Goal: Task Accomplishment & Management: Manage account settings

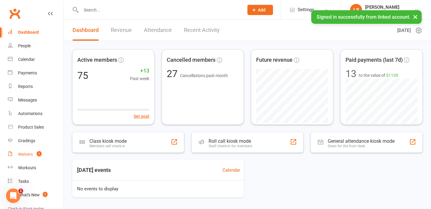
click at [33, 151] on link "Waivers 1" at bounding box center [36, 155] width 56 height 14
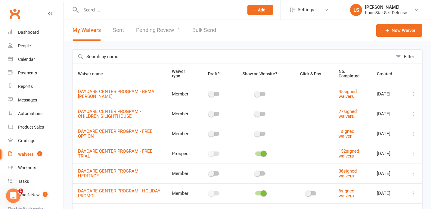
click at [156, 29] on link "Pending Review 1" at bounding box center [158, 30] width 44 height 21
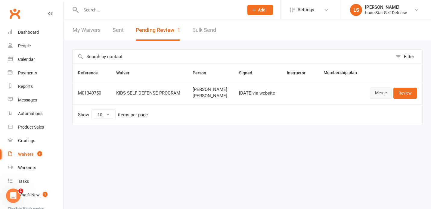
click at [382, 97] on link "Merge" at bounding box center [381, 93] width 22 height 11
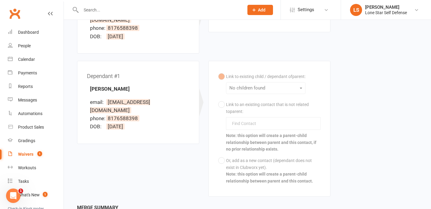
scroll to position [173, 0]
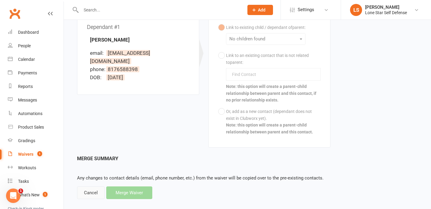
click at [91, 186] on div "Cancel" at bounding box center [91, 192] width 28 height 13
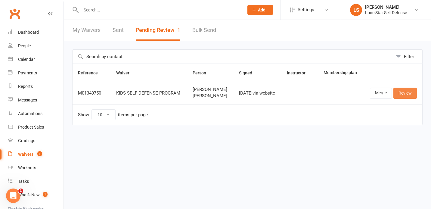
click at [401, 98] on link "Review" at bounding box center [404, 93] width 23 height 11
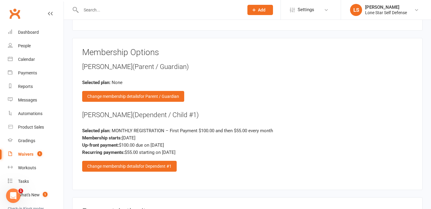
scroll to position [602, 0]
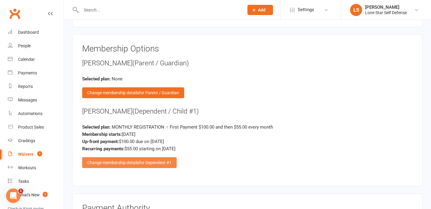
click at [158, 161] on span "for Dependent #1" at bounding box center [155, 162] width 33 height 5
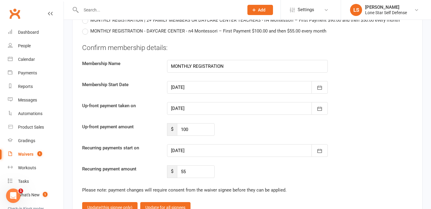
scroll to position [877, 0]
click at [321, 148] on icon "button" at bounding box center [320, 151] width 6 height 6
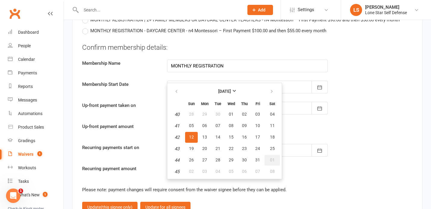
click at [273, 157] on span "01" at bounding box center [272, 159] width 5 height 5
type input "[DATE]"
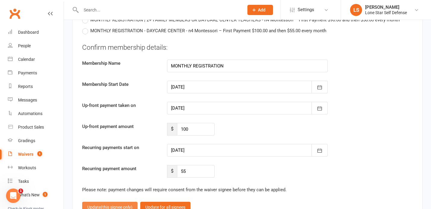
click at [106, 205] on span "(this signee only)" at bounding box center [117, 207] width 32 height 5
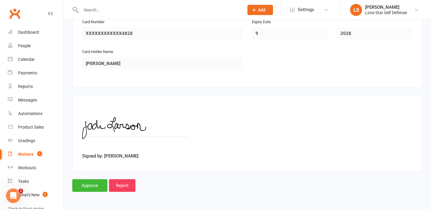
scroll to position [830, 0]
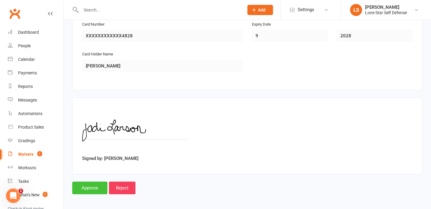
click at [98, 186] on input "Approve" at bounding box center [89, 188] width 35 height 13
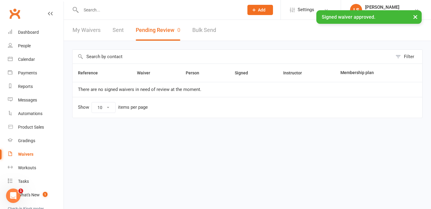
click at [112, 9] on input "text" at bounding box center [159, 10] width 160 height 8
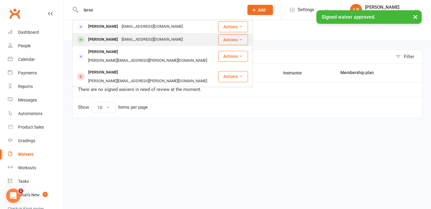
type input "larso"
click at [100, 42] on div "[PERSON_NAME]" at bounding box center [102, 39] width 33 height 9
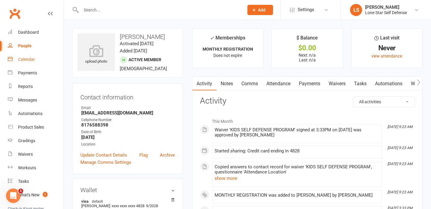
click at [28, 57] on div "Calendar" at bounding box center [26, 59] width 17 height 5
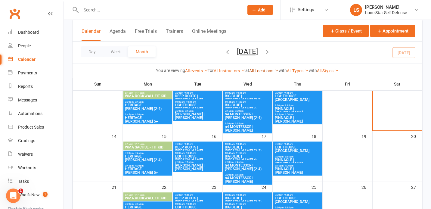
scroll to position [92, 0]
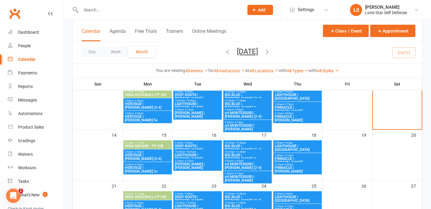
click at [165, 154] on span "HERITAGE | [PERSON_NAME] (2-4)" at bounding box center [148, 156] width 46 height 7
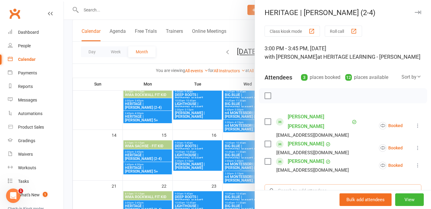
click at [291, 184] on input "search" at bounding box center [343, 190] width 157 height 13
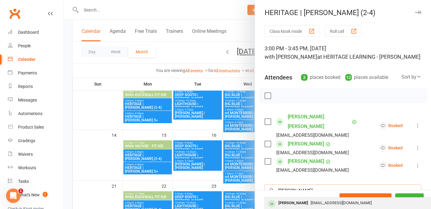
type input "[PERSON_NAME]"
click at [299, 199] on div "[PERSON_NAME]" at bounding box center [293, 203] width 35 height 9
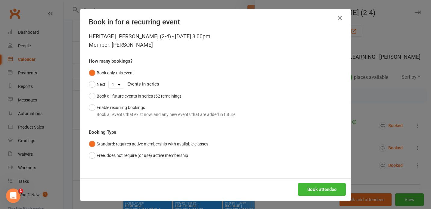
click at [183, 121] on div "HERITAGE | [PERSON_NAME] (2-4) - [DATE] 3:00pm Member: [PERSON_NAME] How many b…" at bounding box center [215, 105] width 270 height 146
click at [179, 116] on div "Book all events that exist now, and any new events that are added in future" at bounding box center [166, 114] width 139 height 7
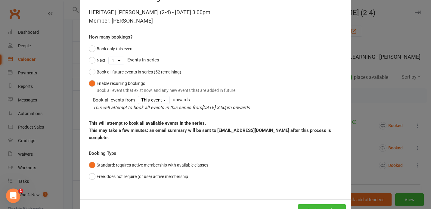
scroll to position [39, 0]
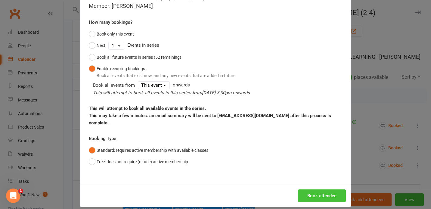
click at [316, 189] on button "Book attendee" at bounding box center [322, 195] width 48 height 13
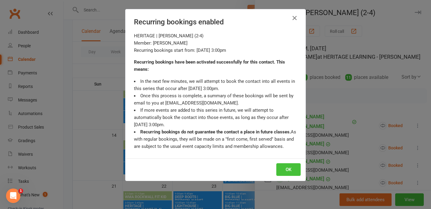
click at [291, 166] on button "OK" at bounding box center [288, 169] width 24 height 13
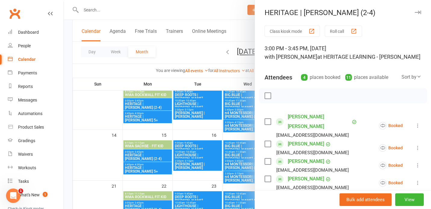
click at [294, 174] on link "[PERSON_NAME]" at bounding box center [306, 179] width 36 height 10
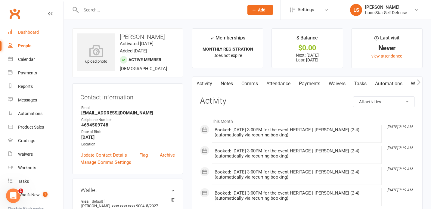
click at [29, 32] on div "Dashboard" at bounding box center [28, 32] width 21 height 5
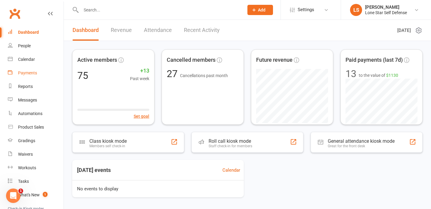
click at [30, 72] on div "Payments" at bounding box center [27, 72] width 19 height 5
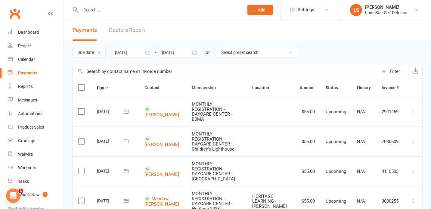
click at [148, 53] on icon "button" at bounding box center [148, 52] width 6 height 6
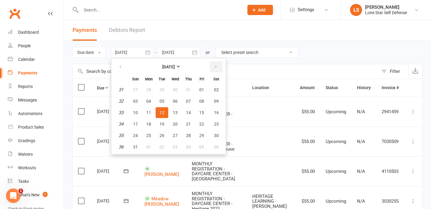
click at [215, 66] on icon "button" at bounding box center [216, 66] width 4 height 5
click at [217, 68] on icon "button" at bounding box center [216, 66] width 4 height 5
click at [178, 90] on span "01" at bounding box center [175, 89] width 5 height 5
type input "[DATE]"
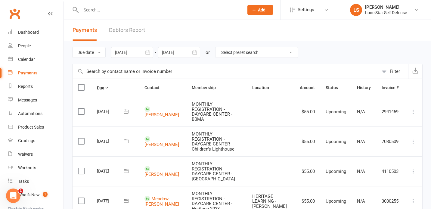
click at [197, 52] on icon "button" at bounding box center [194, 52] width 5 height 4
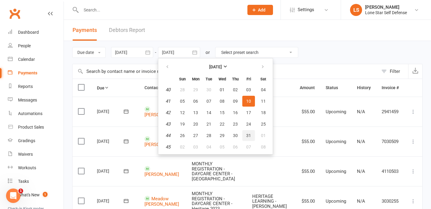
click at [249, 132] on button "31" at bounding box center [248, 135] width 13 height 11
type input "[DATE]"
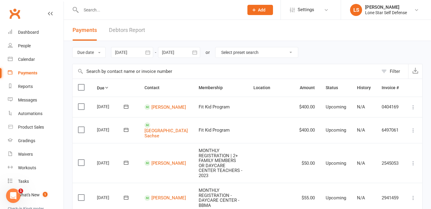
click at [151, 51] on icon "button" at bounding box center [148, 52] width 6 height 6
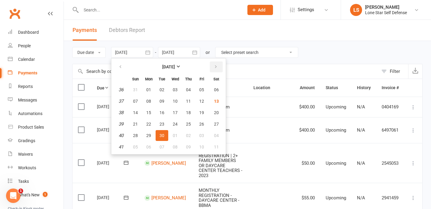
click at [218, 65] on icon "button" at bounding box center [216, 66] width 4 height 5
click at [213, 88] on button "01" at bounding box center [216, 89] width 15 height 11
type input "[DATE]"
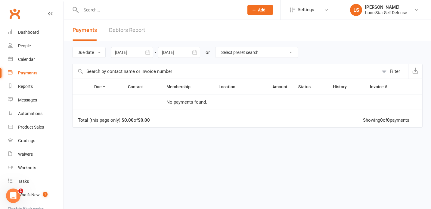
click at [200, 52] on button "button" at bounding box center [194, 52] width 11 height 11
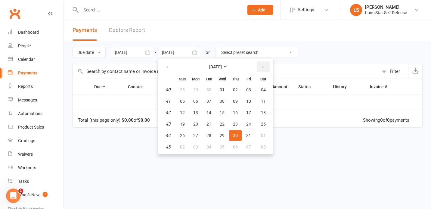
click at [263, 68] on icon "button" at bounding box center [263, 66] width 4 height 5
click at [185, 146] on span "30" at bounding box center [182, 147] width 5 height 5
type input "[DATE]"
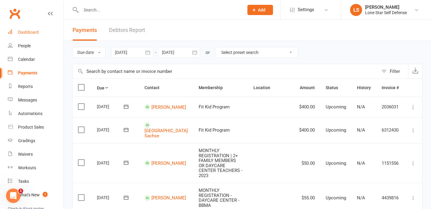
click at [33, 33] on div "Dashboard" at bounding box center [28, 32] width 21 height 5
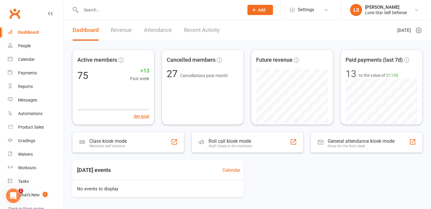
scroll to position [20, 0]
